Goal: Task Accomplishment & Management: Manage account settings

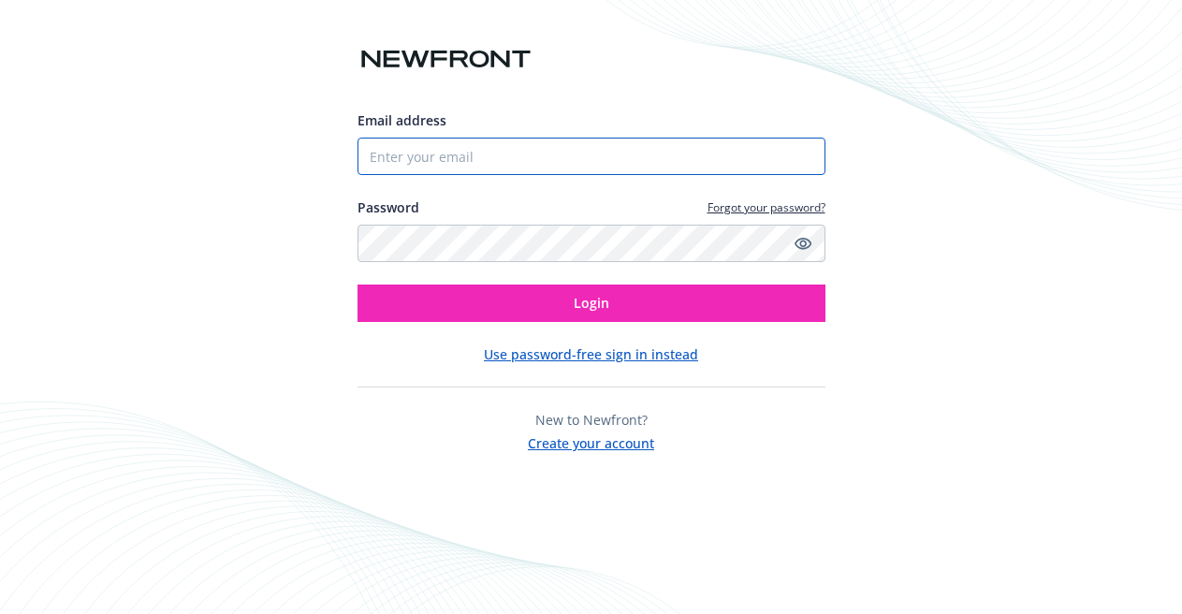
click at [536, 163] on input "Email address" at bounding box center [591, 156] width 468 height 37
type input "[PERSON_NAME][EMAIL_ADDRESS][PERSON_NAME][DOMAIN_NAME]"
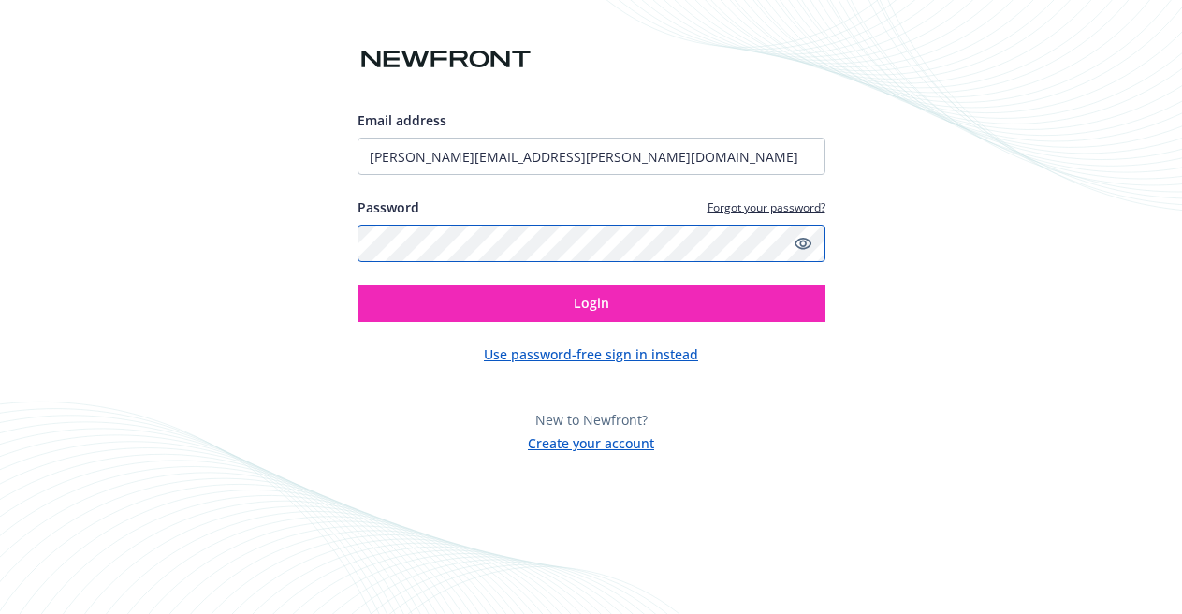
click at [357, 284] on button "Login" at bounding box center [591, 302] width 468 height 37
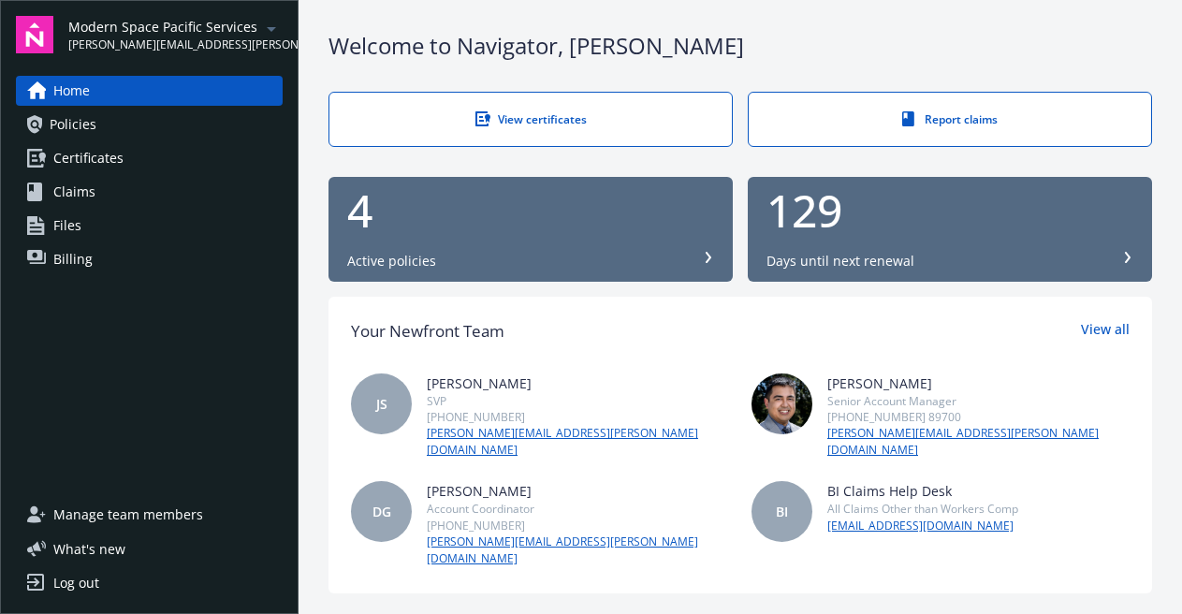
click at [81, 252] on span "Billing" at bounding box center [72, 259] width 39 height 30
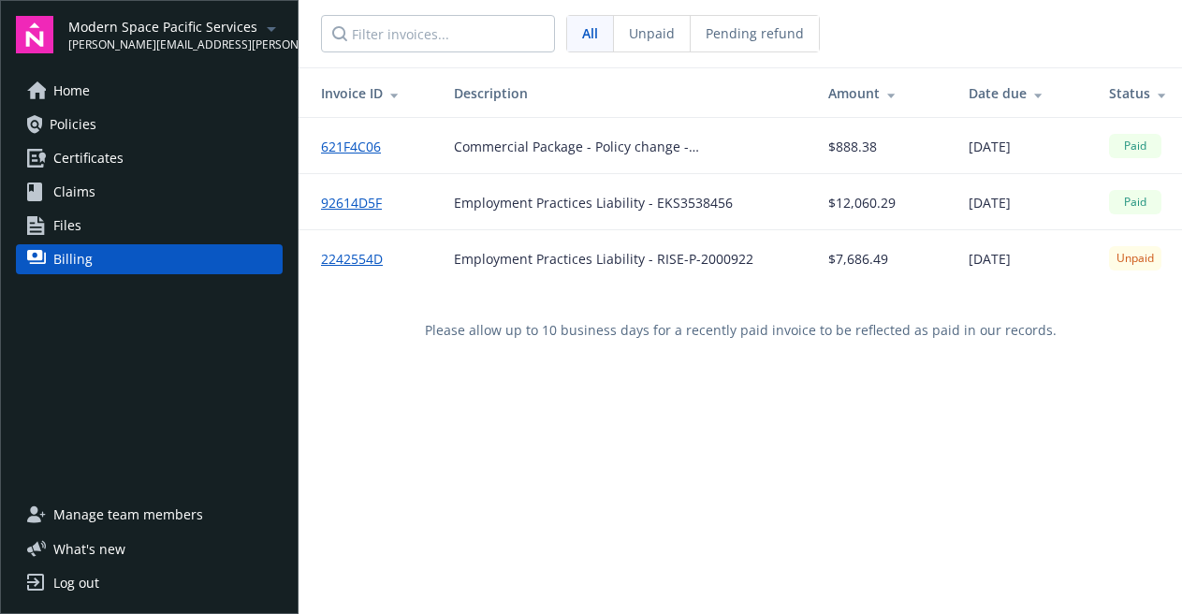
click at [366, 257] on link "2242554D" at bounding box center [359, 259] width 77 height 20
click at [268, 36] on icon "arrowDropDown" at bounding box center [271, 29] width 22 height 22
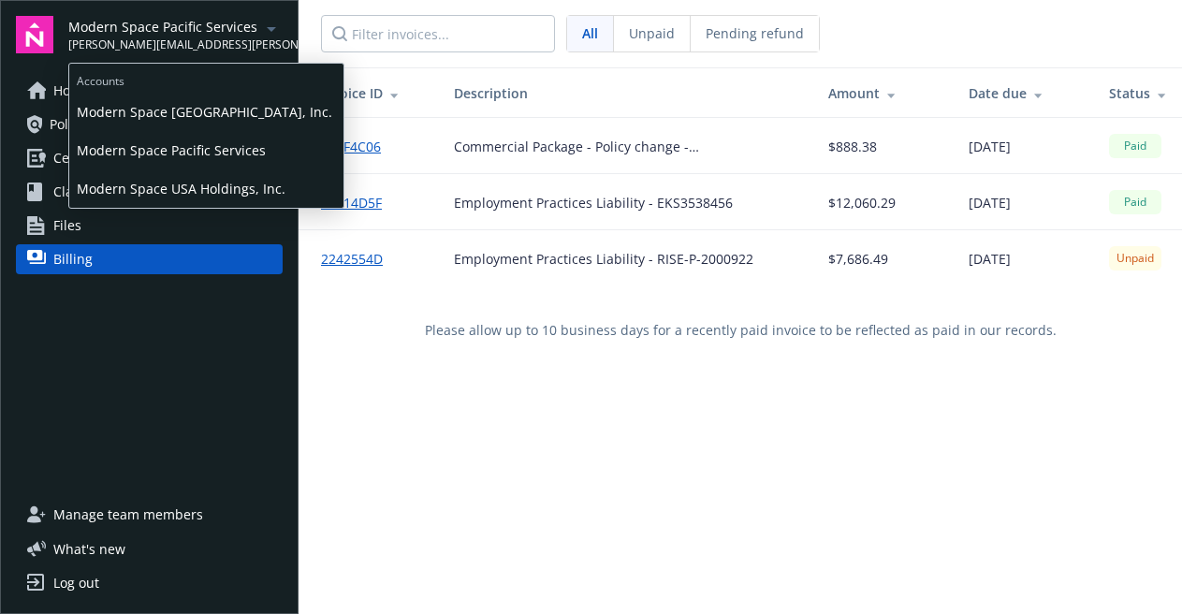
click at [218, 189] on span "Modern Space USA Holdings, Inc." at bounding box center [206, 188] width 259 height 38
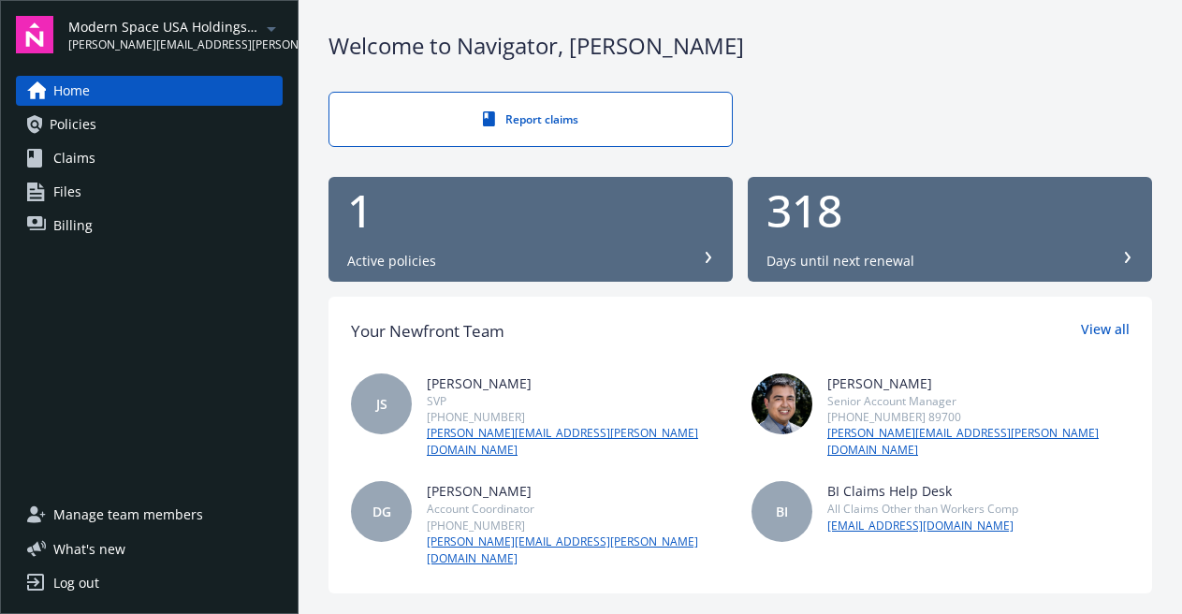
click at [121, 216] on link "Billing" at bounding box center [149, 226] width 267 height 30
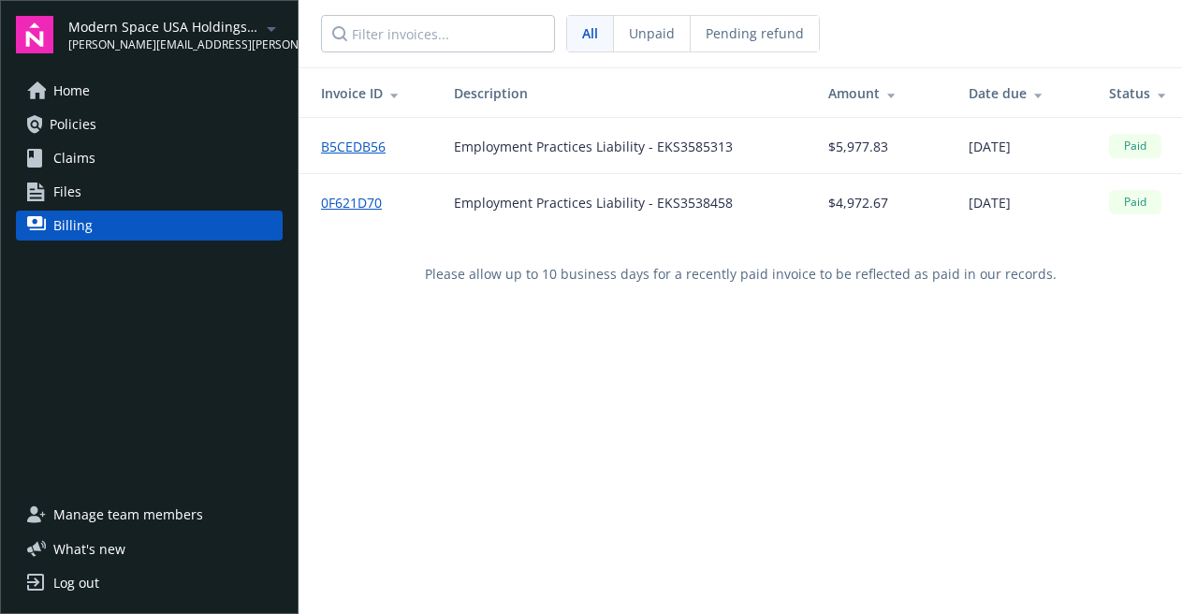
click at [231, 36] on div "Modern Space USA Holdings, Inc. [PERSON_NAME][EMAIL_ADDRESS][PERSON_NAME][DOMAI…" at bounding box center [164, 35] width 192 height 36
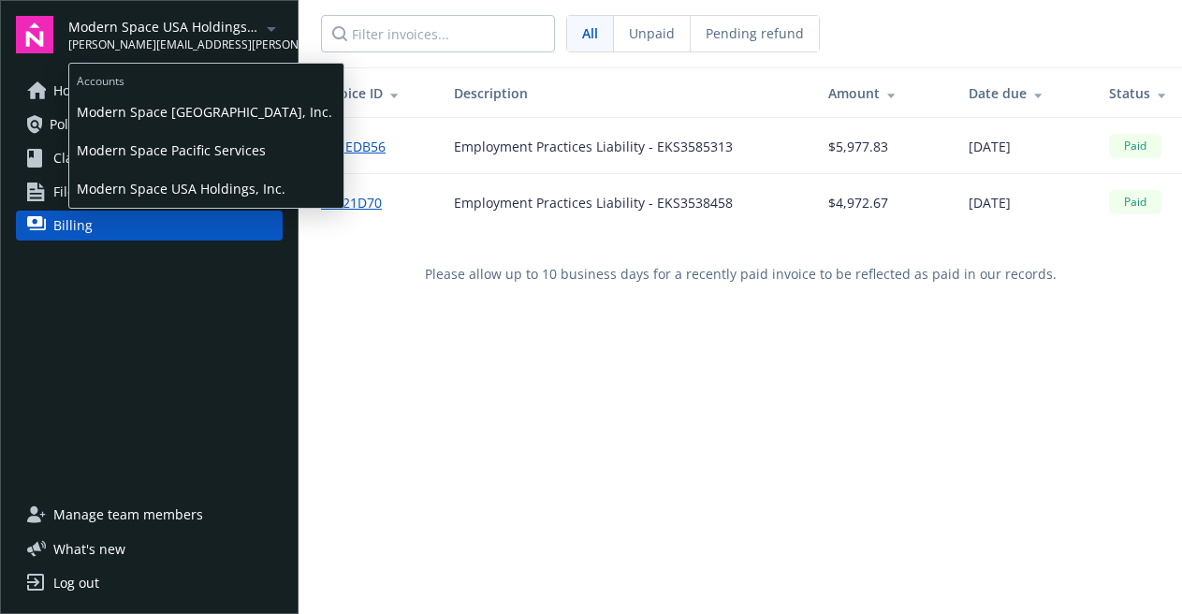
click at [211, 114] on span "Modern Space [GEOGRAPHIC_DATA], Inc." at bounding box center [206, 112] width 259 height 38
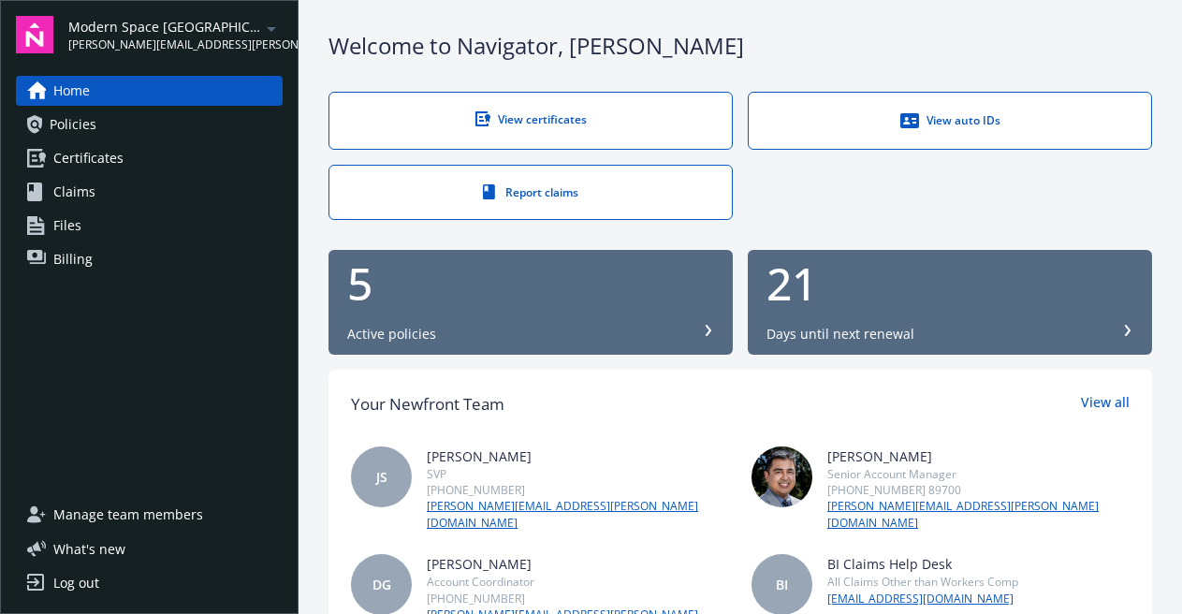
click at [123, 264] on link "Billing" at bounding box center [149, 259] width 267 height 30
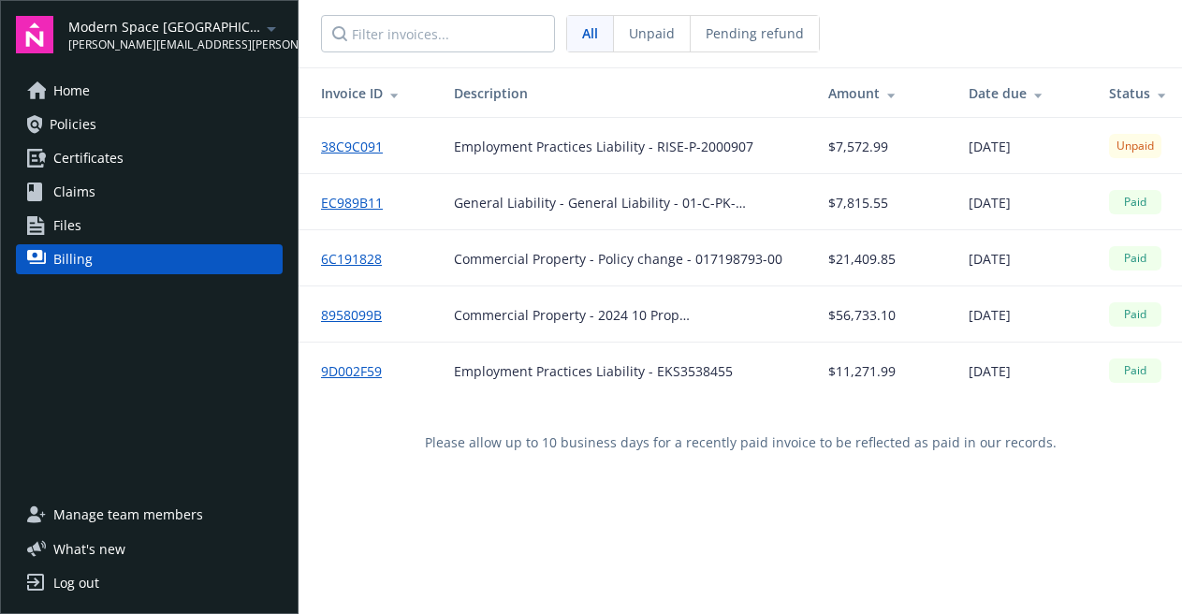
click at [141, 505] on span "Manage team members" at bounding box center [128, 515] width 150 height 30
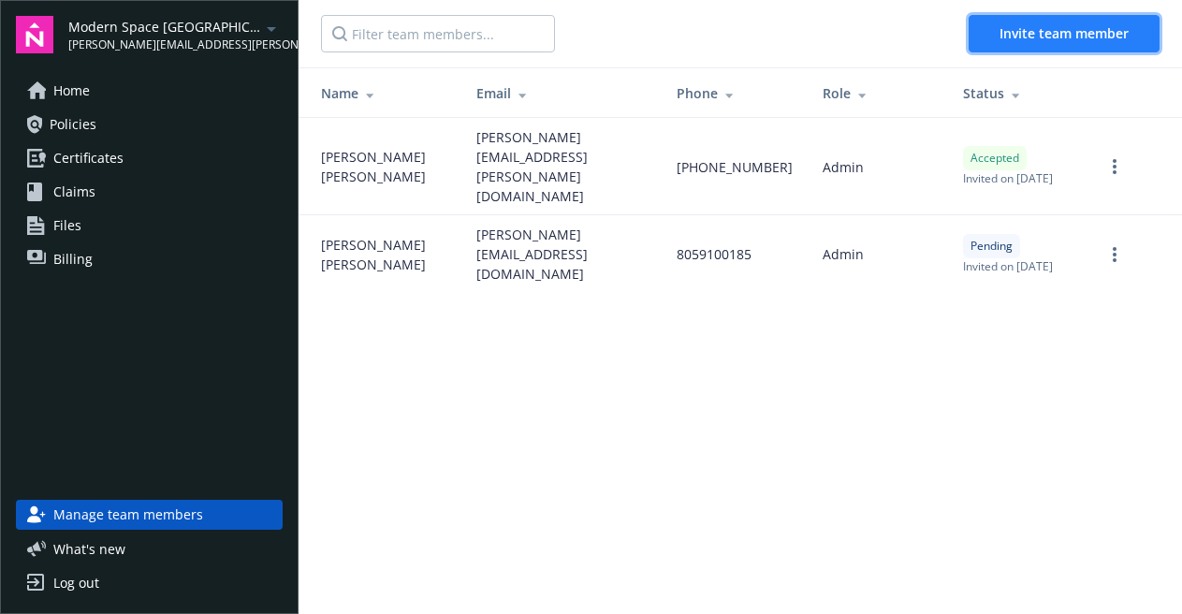
click at [1057, 26] on span "Invite team member" at bounding box center [1063, 33] width 129 height 18
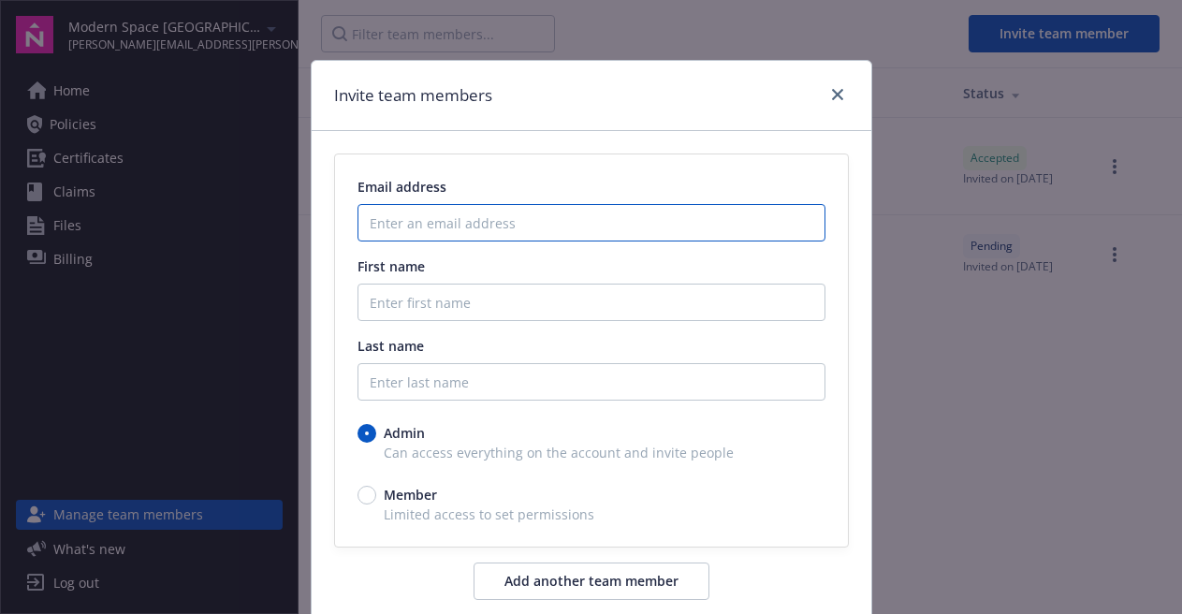
click at [406, 211] on input "Enter an email address" at bounding box center [591, 222] width 468 height 37
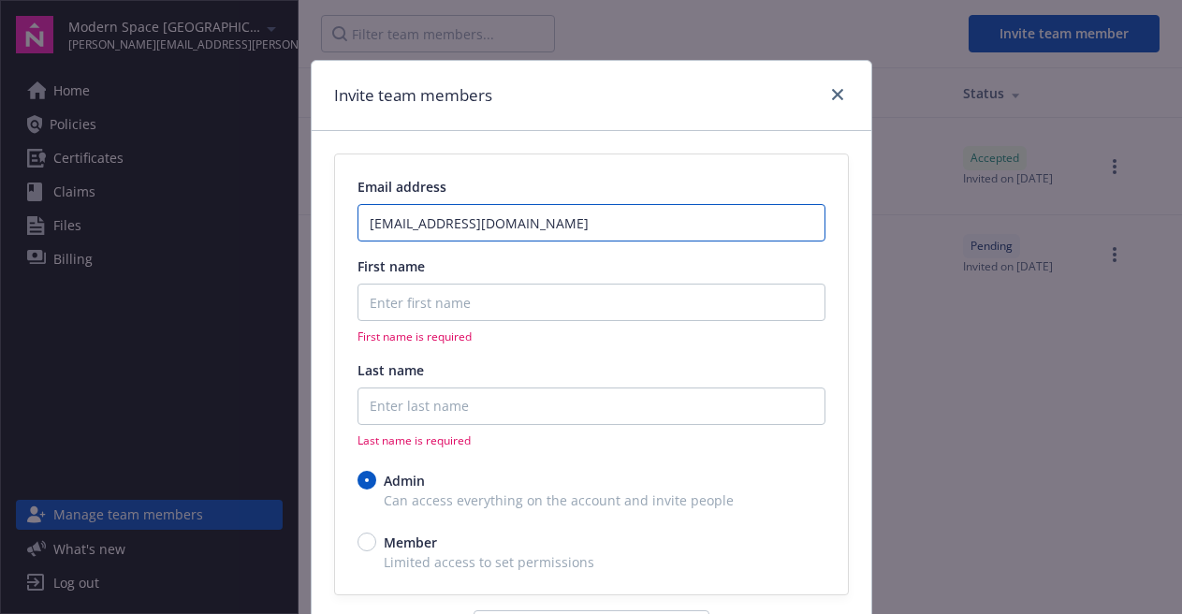
type input "ap.usa@modernspace.com"
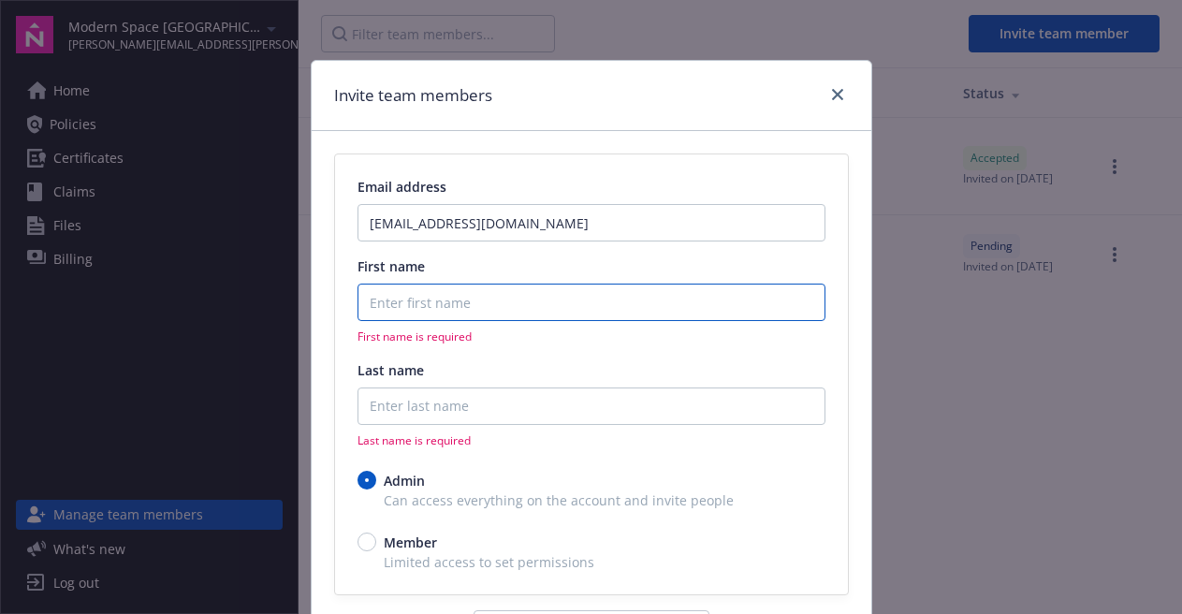
click at [388, 303] on input "First name" at bounding box center [591, 302] width 468 height 37
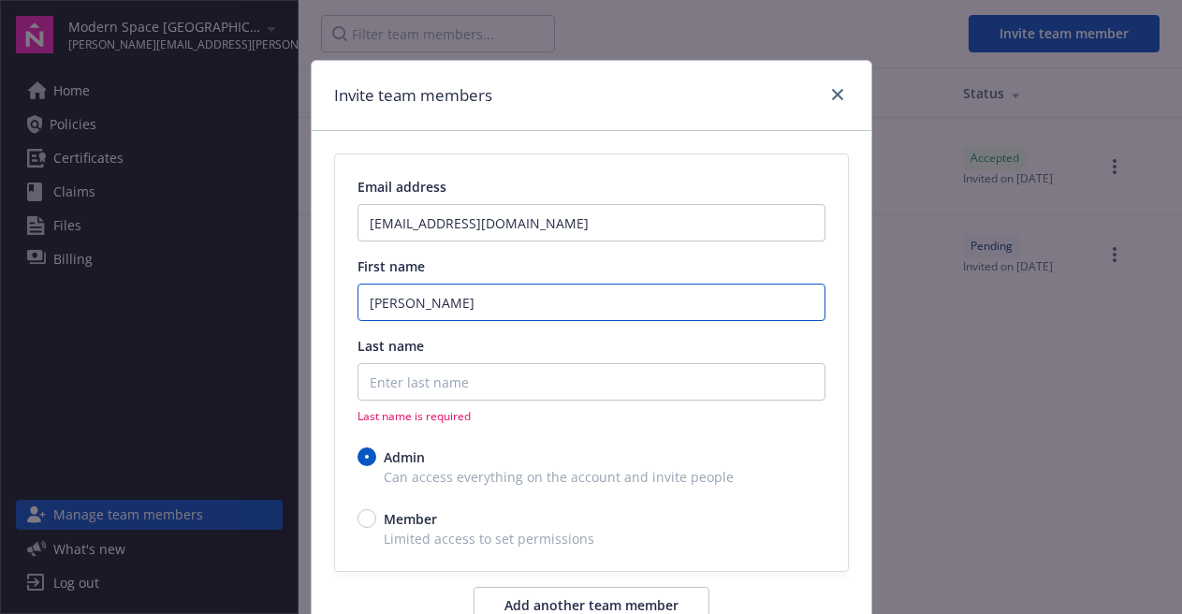
type input "Ken"
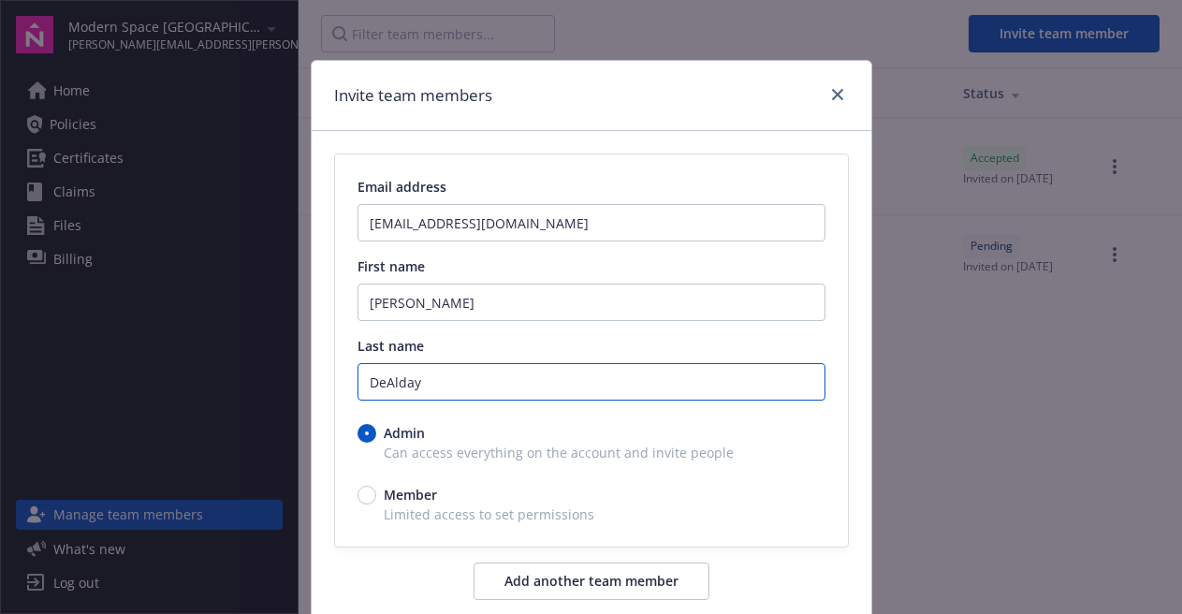
type input "DeAlday"
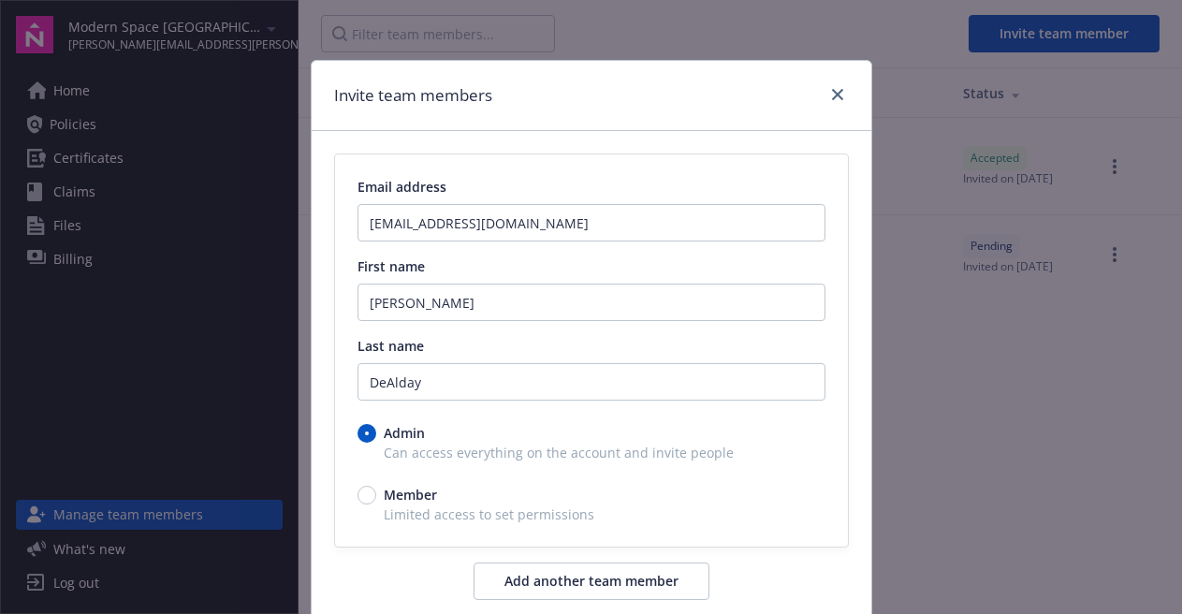
click at [357, 514] on span "Limited access to set permissions" at bounding box center [591, 514] width 468 height 20
click at [362, 496] on input "Member" at bounding box center [366, 495] width 19 height 19
radio input "true"
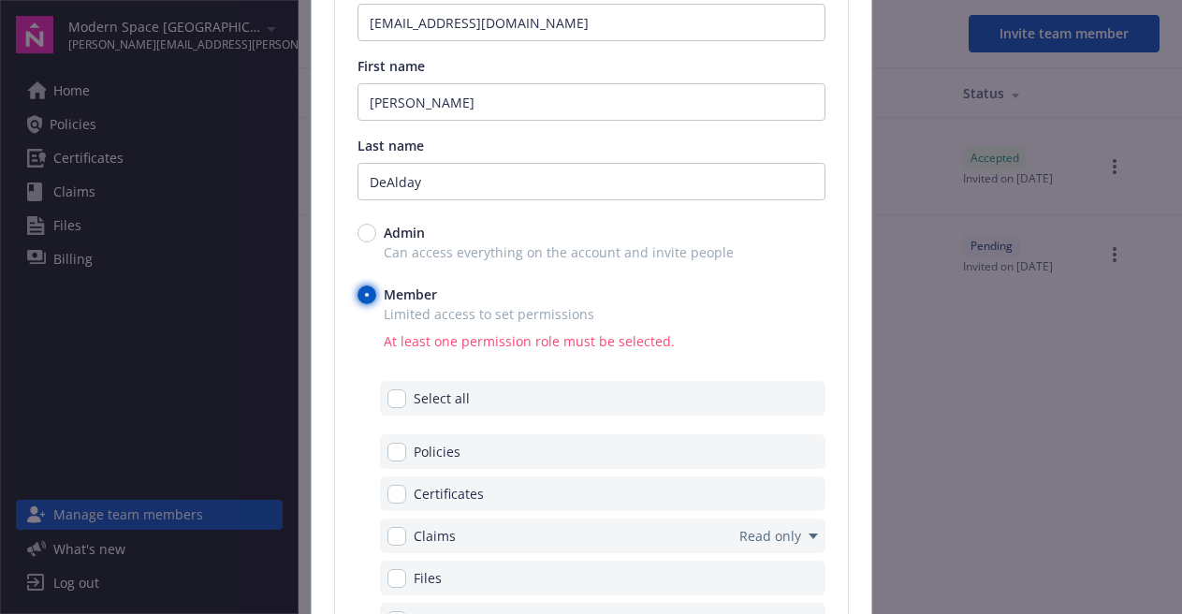
scroll to position [374, 0]
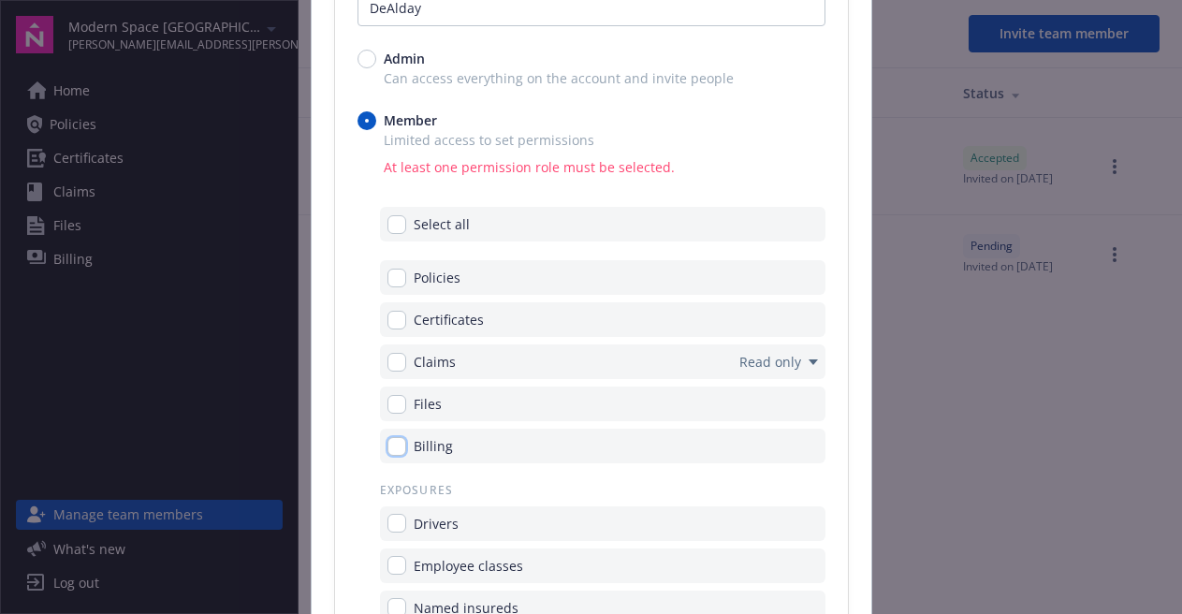
click at [390, 445] on input "checkbox" at bounding box center [396, 446] width 19 height 19
checkbox input "true"
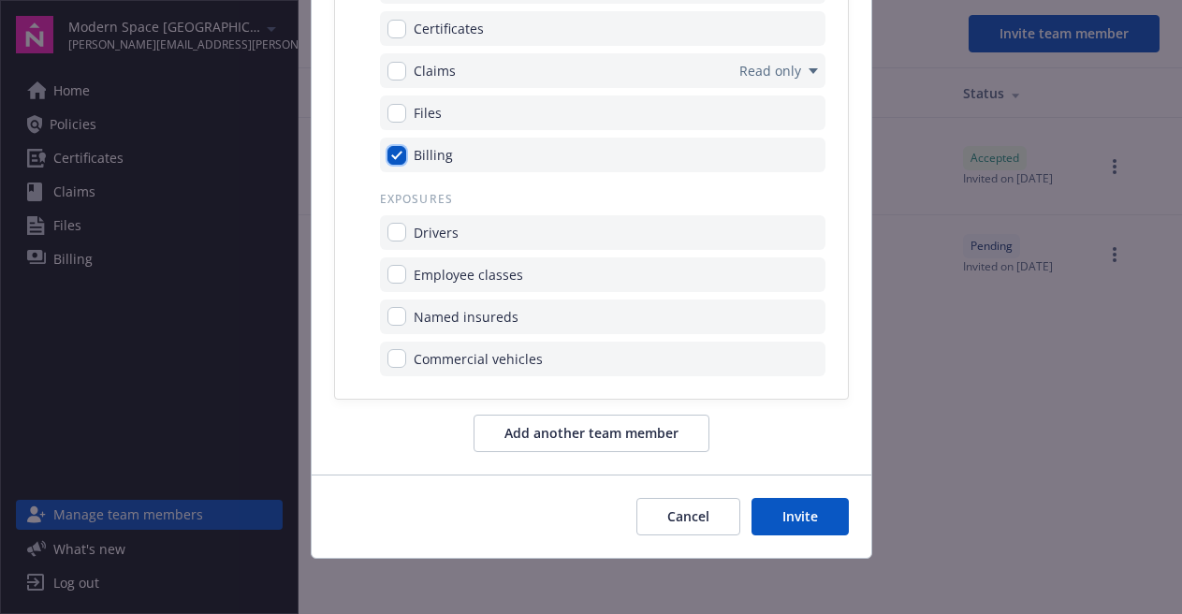
scroll to position [635, 0]
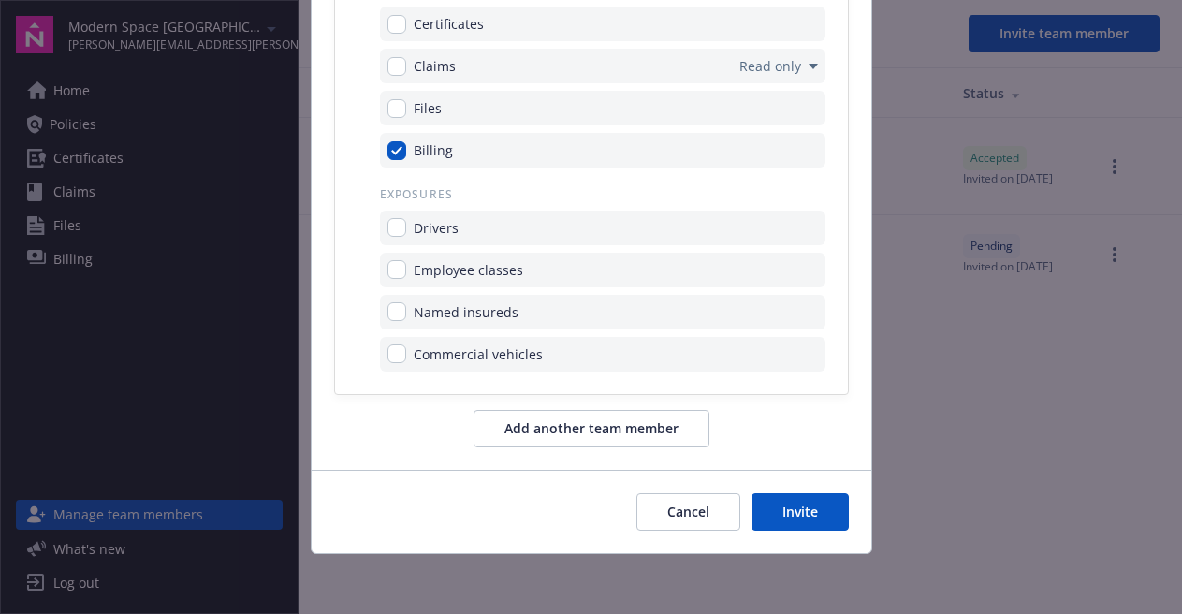
click at [782, 513] on button "Invite" at bounding box center [799, 511] width 97 height 37
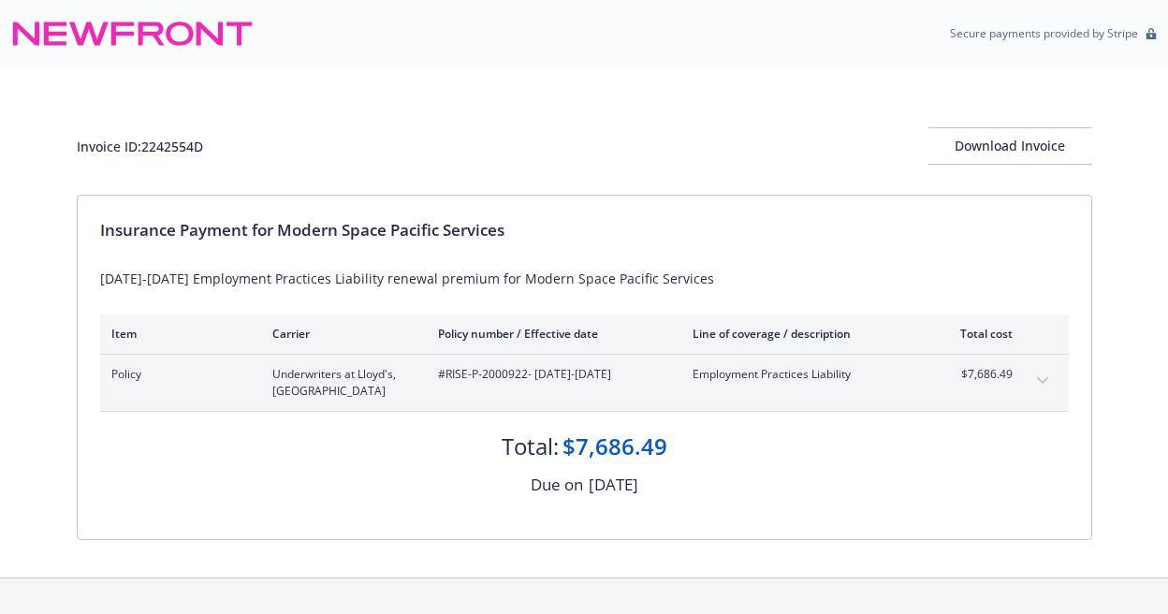
click at [1032, 374] on button "expand content" at bounding box center [1043, 381] width 30 height 30
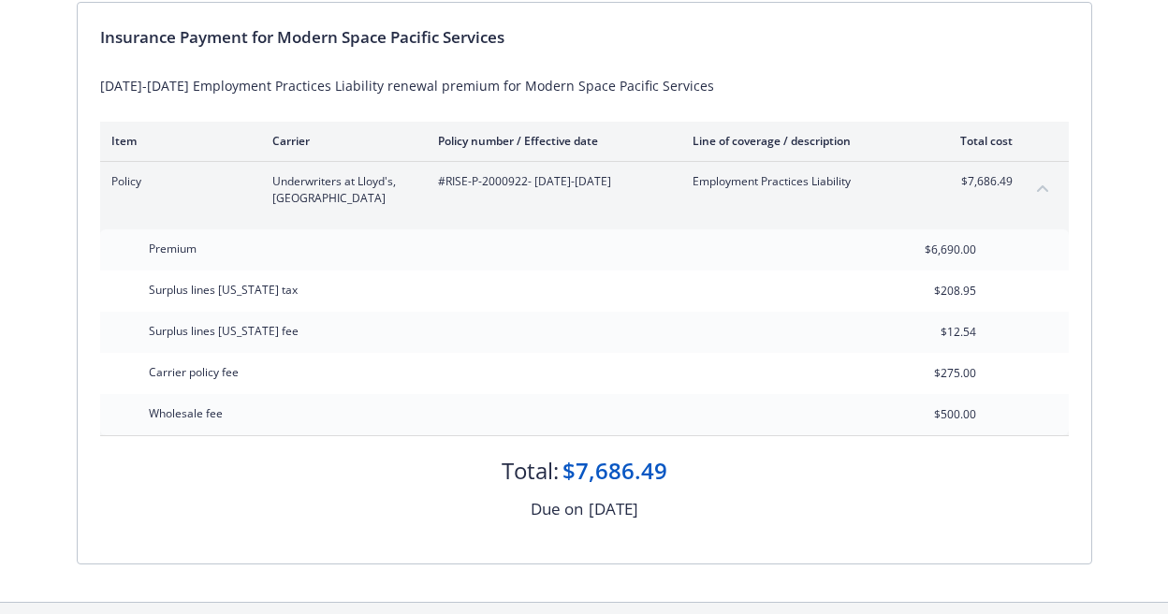
scroll to position [99, 0]
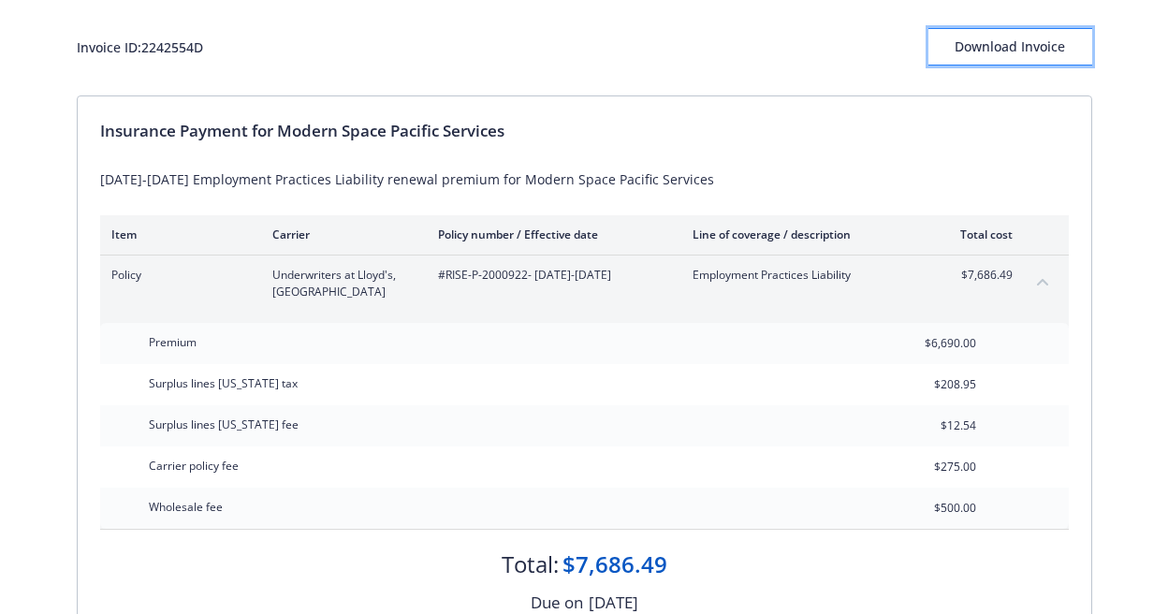
click at [1007, 48] on div "Download Invoice" at bounding box center [1010, 47] width 164 height 36
